Goal: Complete application form

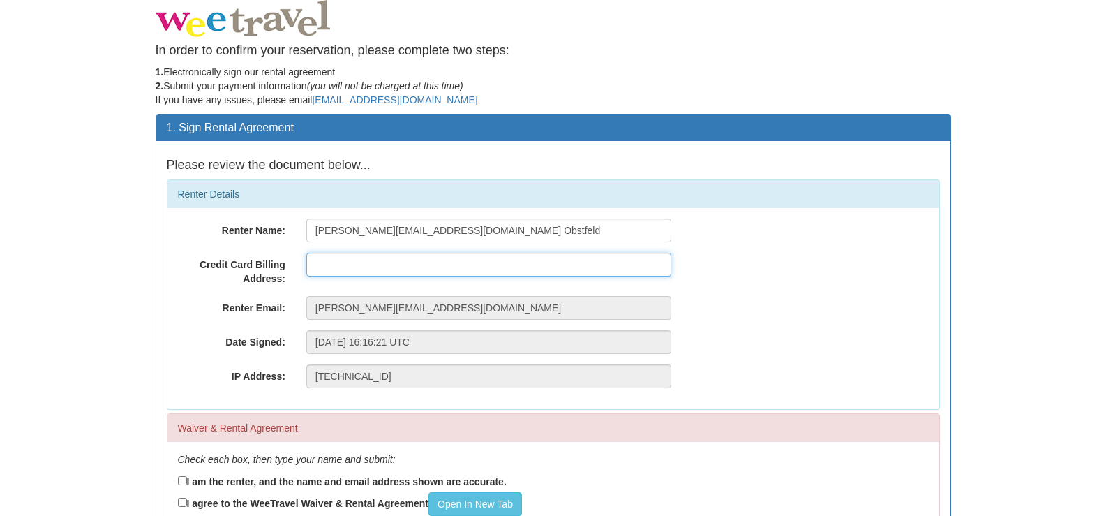
click at [366, 267] on input "text" at bounding box center [488, 265] width 365 height 24
type input "+"
type input "124 Greenhill Lane, Belleville ON"
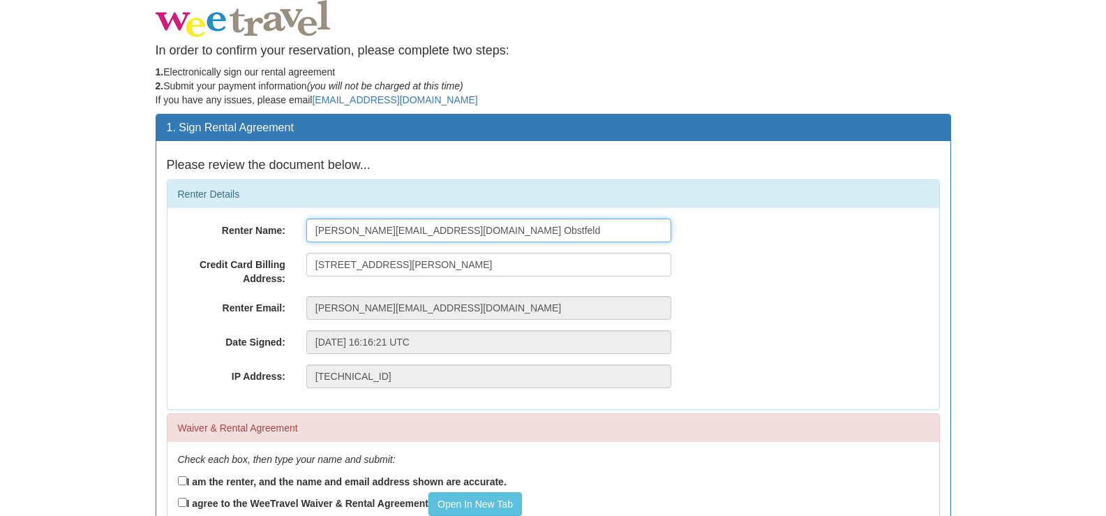
drag, startPoint x: 424, startPoint y: 232, endPoint x: 218, endPoint y: 213, distance: 207.5
click at [218, 213] on div "Renter Name: julie_obstfeld@yahoo.ca Obstfeld Credit Card Billing Address: 124 …" at bounding box center [554, 308] width 772 height 201
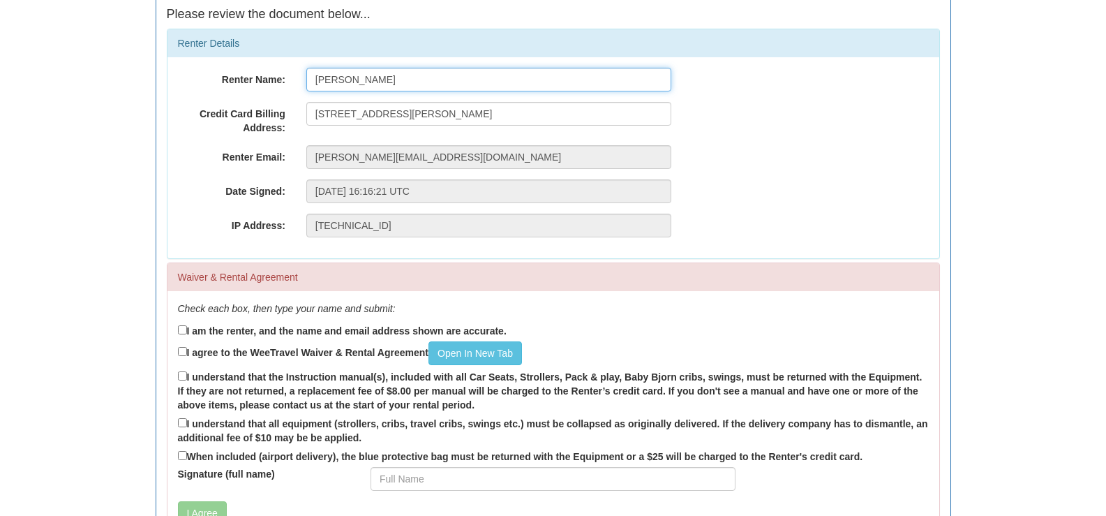
scroll to position [209, 0]
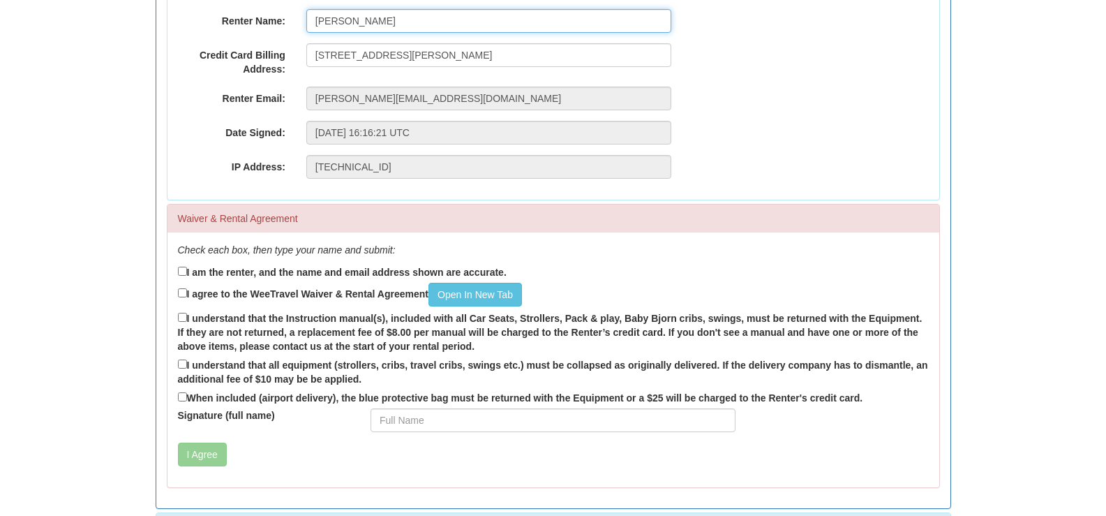
type input "Julie Obstfeld"
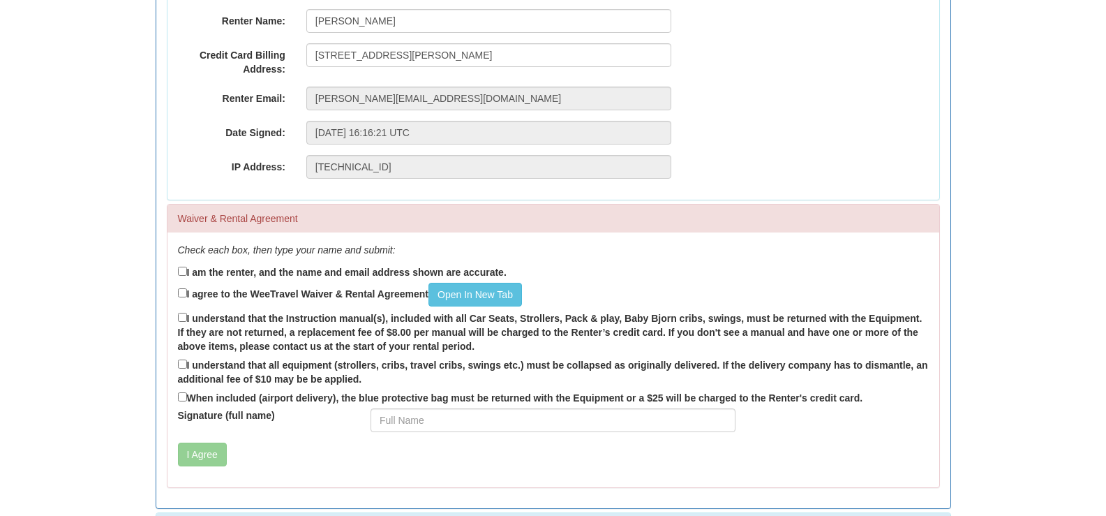
drag, startPoint x: 187, startPoint y: 274, endPoint x: 191, endPoint y: 285, distance: 11.7
click at [188, 275] on label "I am the renter, and the name and email address shown are accurate." at bounding box center [342, 271] width 329 height 15
click at [187, 275] on input "I am the renter, and the name and email address shown are accurate." at bounding box center [182, 271] width 9 height 9
checkbox input "true"
click at [188, 291] on label "I agree to the WeeTravel Waiver & Rental Agreement Open In New Tab" at bounding box center [350, 295] width 344 height 24
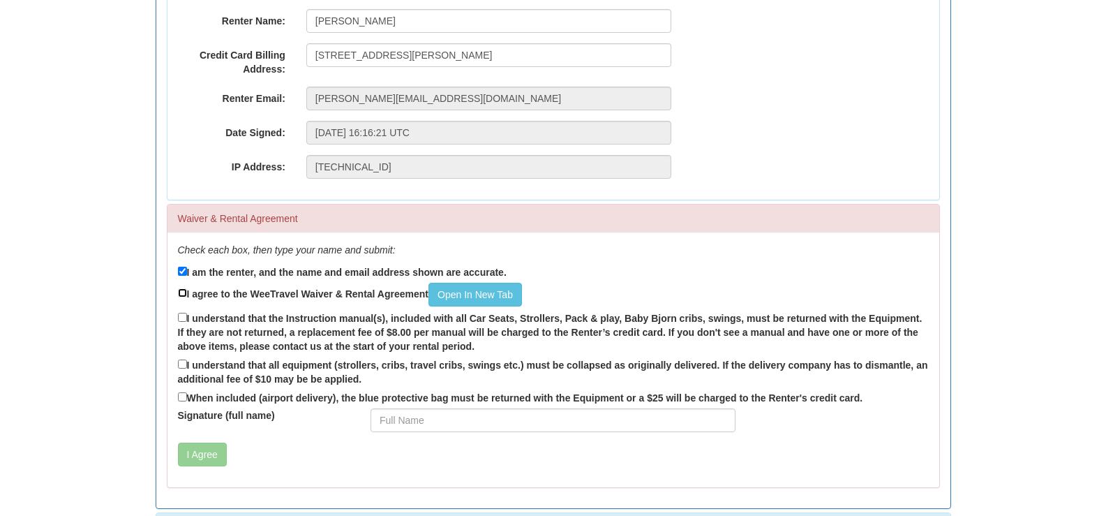
click at [187, 291] on input "I agree to the WeeTravel Waiver & Rental Agreement Open In New Tab" at bounding box center [182, 292] width 9 height 9
checkbox input "true"
click at [184, 316] on input "I understand that the Instruction manual(s), included with all Car Seats, Strol…" at bounding box center [182, 317] width 9 height 9
checkbox input "true"
click at [184, 363] on input "I understand that all equipment (strollers, cribs, travel cribs, swings etc.) m…" at bounding box center [182, 363] width 9 height 9
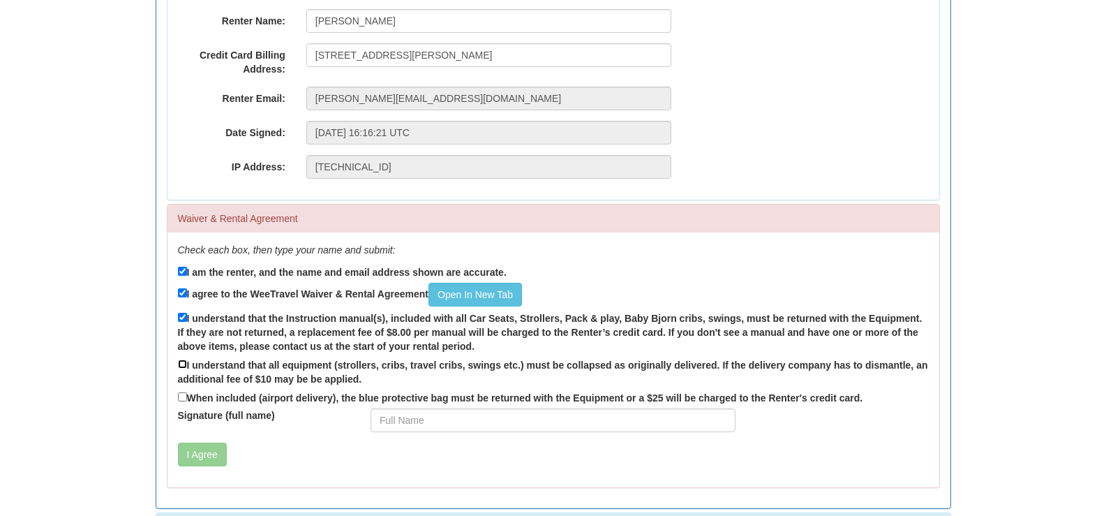
checkbox input "true"
click at [182, 394] on input "When included (airport delivery), the blue protective bag must be returned with…" at bounding box center [182, 396] width 9 height 9
checkbox input "true"
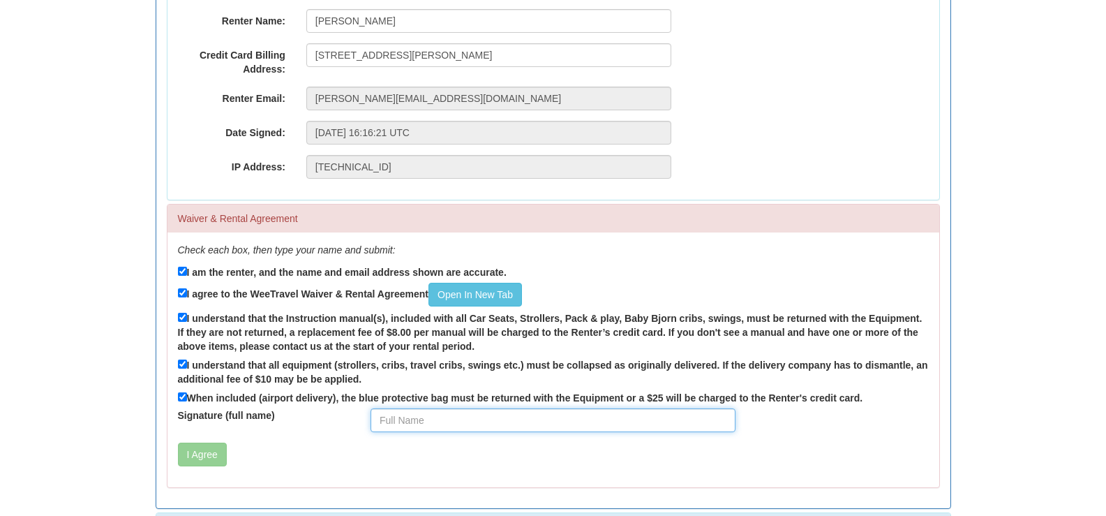
click at [415, 417] on input "Signature (full name)" at bounding box center [553, 420] width 365 height 24
type input "Julie Obstfeld"
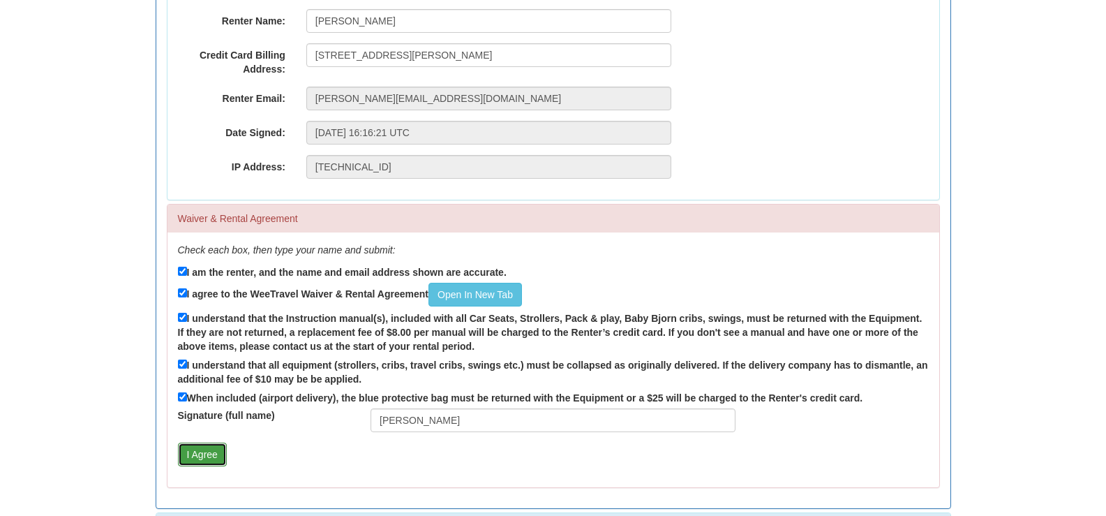
click at [205, 457] on button "I Agree" at bounding box center [202, 455] width 49 height 24
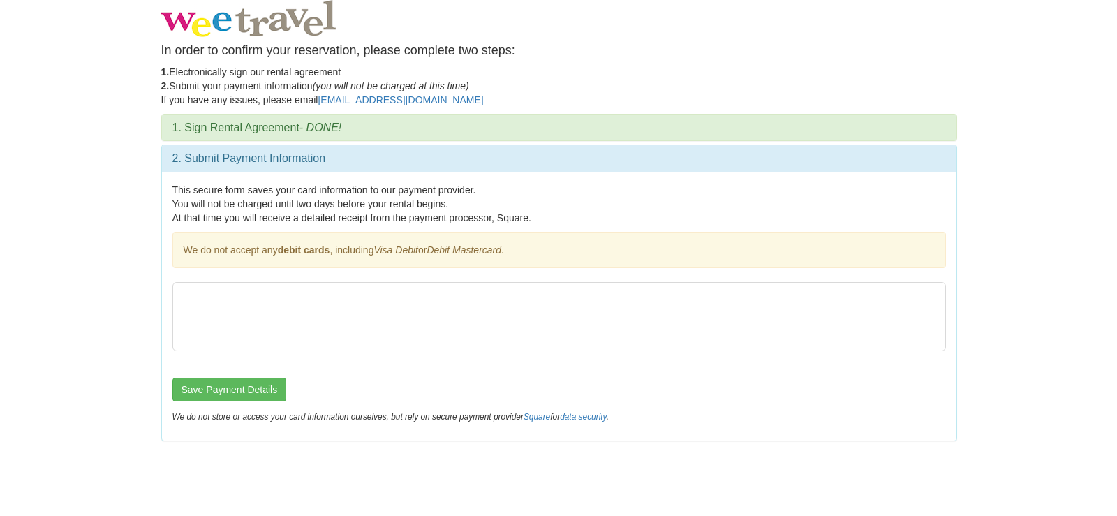
scroll to position [0, 0]
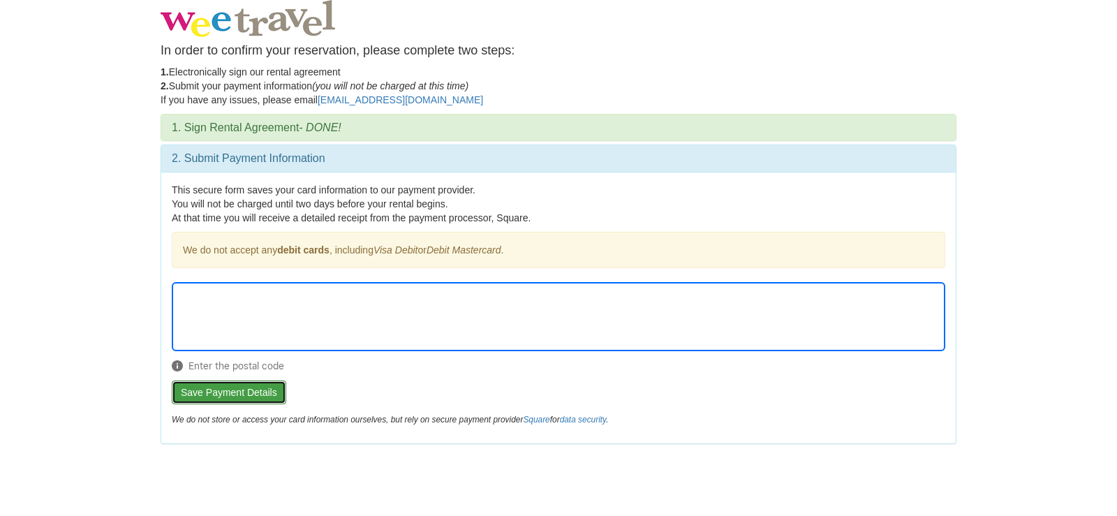
click at [243, 389] on button "Save Payment Details" at bounding box center [229, 392] width 114 height 24
